Goal: Task Accomplishment & Management: Manage account settings

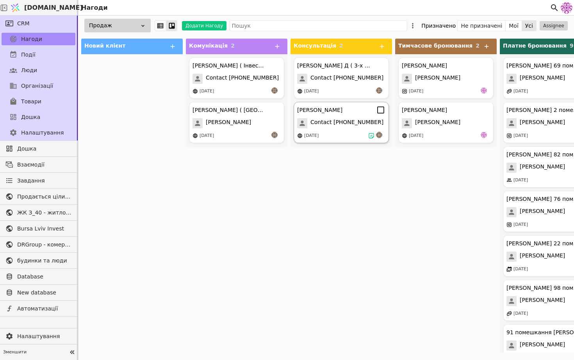
click at [343, 114] on div "[PERSON_NAME]" at bounding box center [341, 109] width 88 height 9
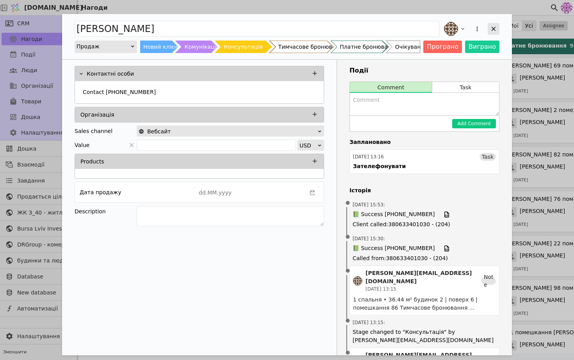
click at [492, 31] on icon "Add Opportunity" at bounding box center [493, 28] width 7 height 7
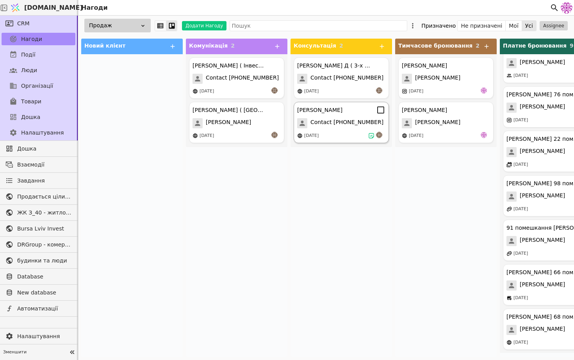
click at [336, 119] on span "Contact [PHONE_NUMBER]" at bounding box center [346, 123] width 73 height 10
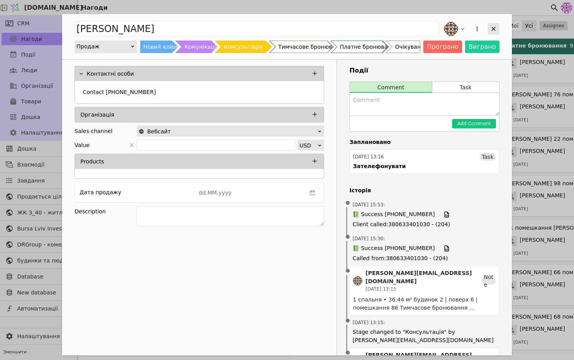
click at [496, 28] on icon "Add Opportunity" at bounding box center [493, 28] width 7 height 7
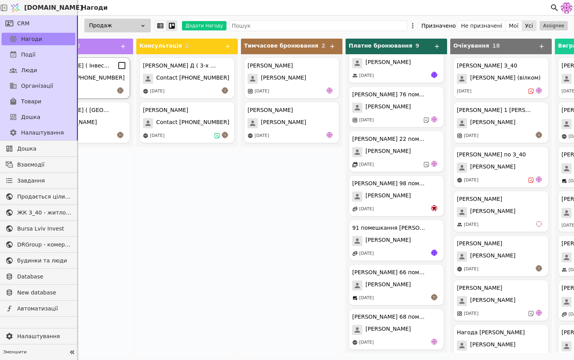
scroll to position [0, 160]
